Goal: Navigation & Orientation: Find specific page/section

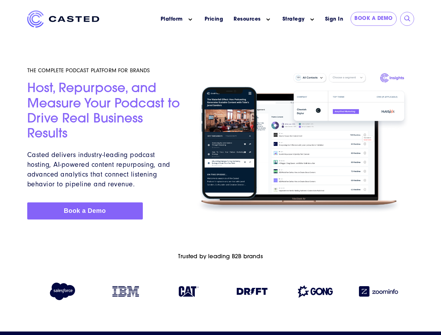
click at [190, 20] on icon "Main menu" at bounding box center [190, 19] width 3 height 3
click at [268, 20] on icon "Main menu" at bounding box center [267, 19] width 3 height 3
click at [293, 19] on link "Strategy" at bounding box center [294, 19] width 22 height 7
click at [312, 20] on icon "Main menu" at bounding box center [311, 19] width 3 height 3
click at [408, 19] on input "submit" at bounding box center [407, 18] width 7 height 7
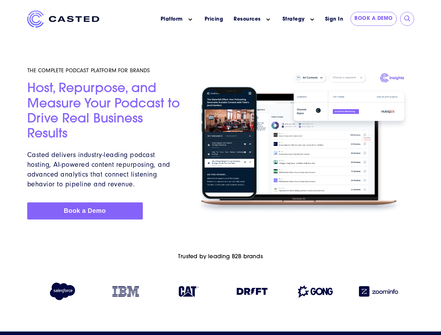
click at [252, 293] on img at bounding box center [252, 291] width 31 height 7
click at [315, 293] on img at bounding box center [315, 292] width 35 height 12
click at [379, 293] on img at bounding box center [378, 291] width 39 height 10
